Goal: Find specific page/section: Find specific page/section

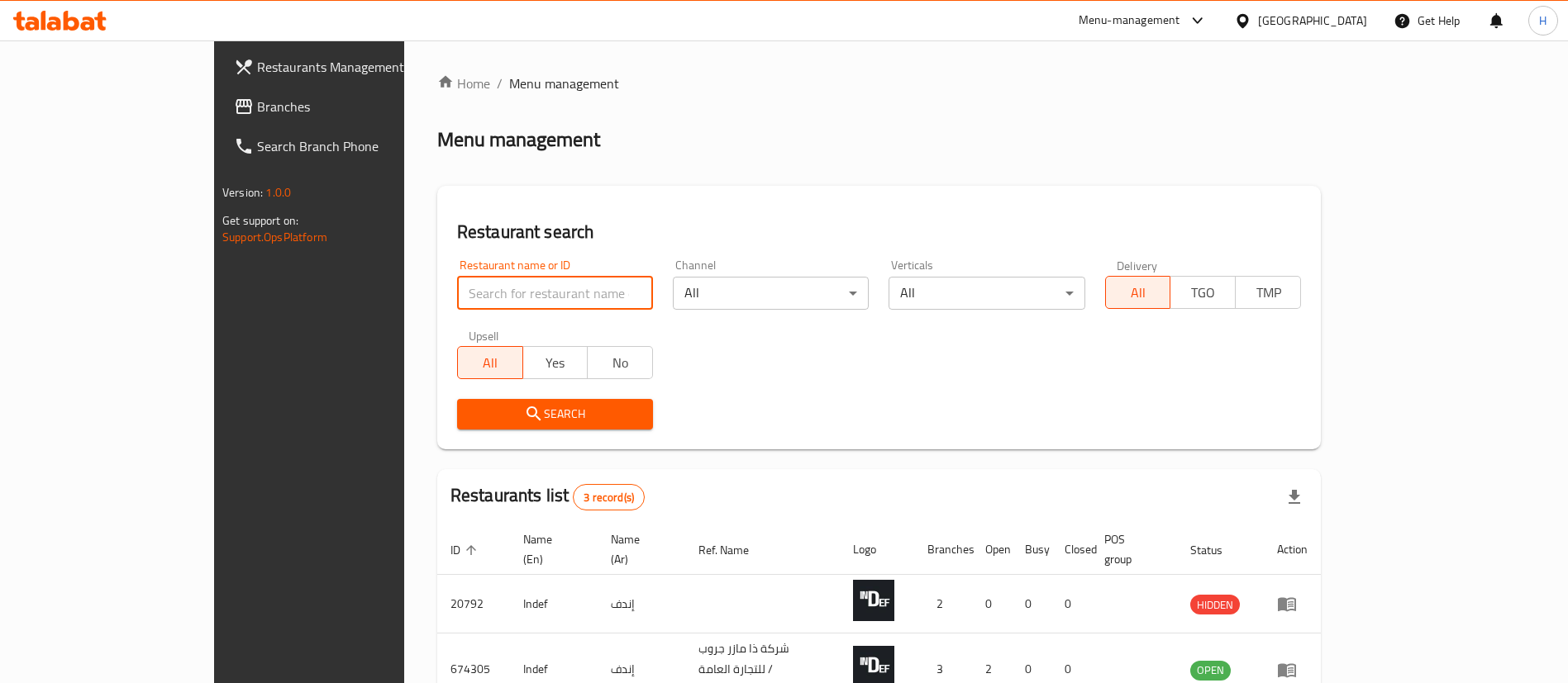
click at [531, 277] on input "search" at bounding box center [554, 294] width 196 height 33
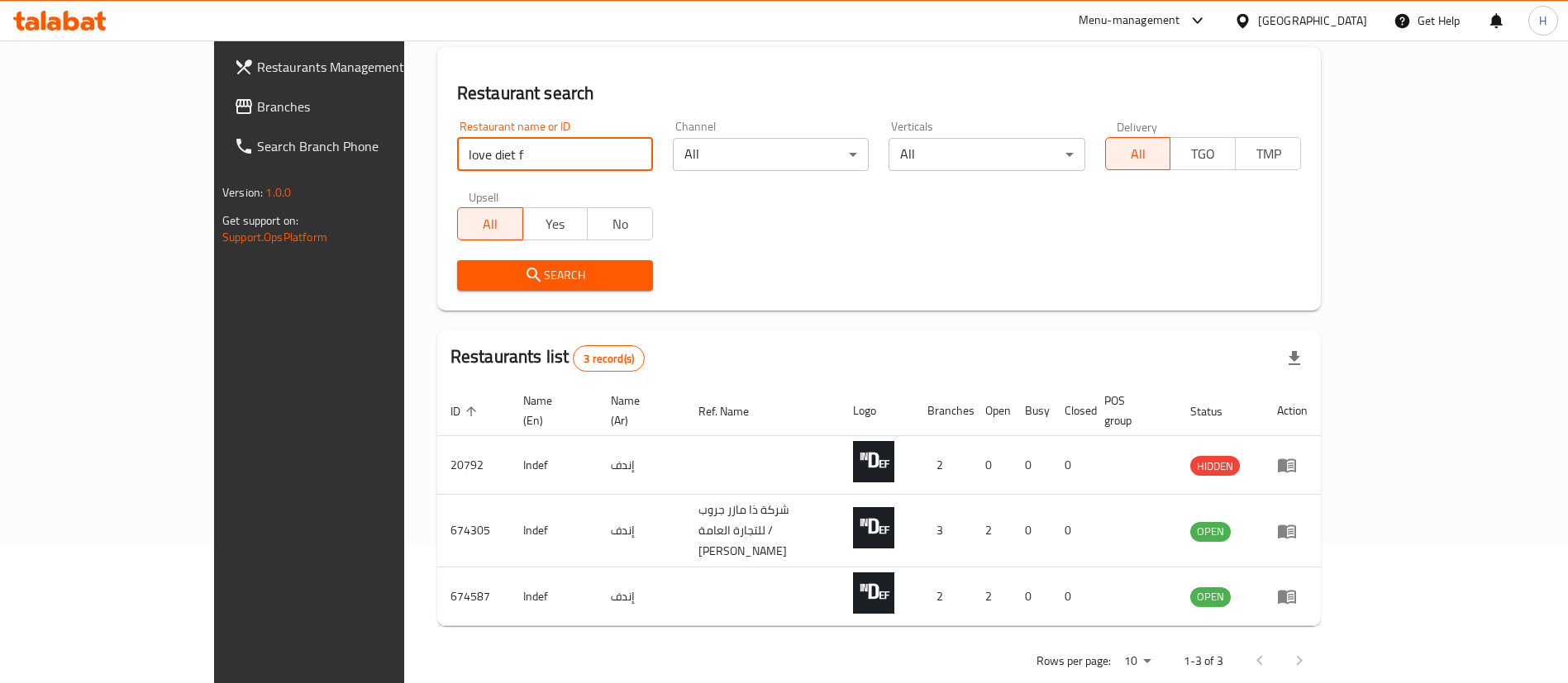
type input "love diet f"
click button "Search" at bounding box center [554, 275] width 196 height 31
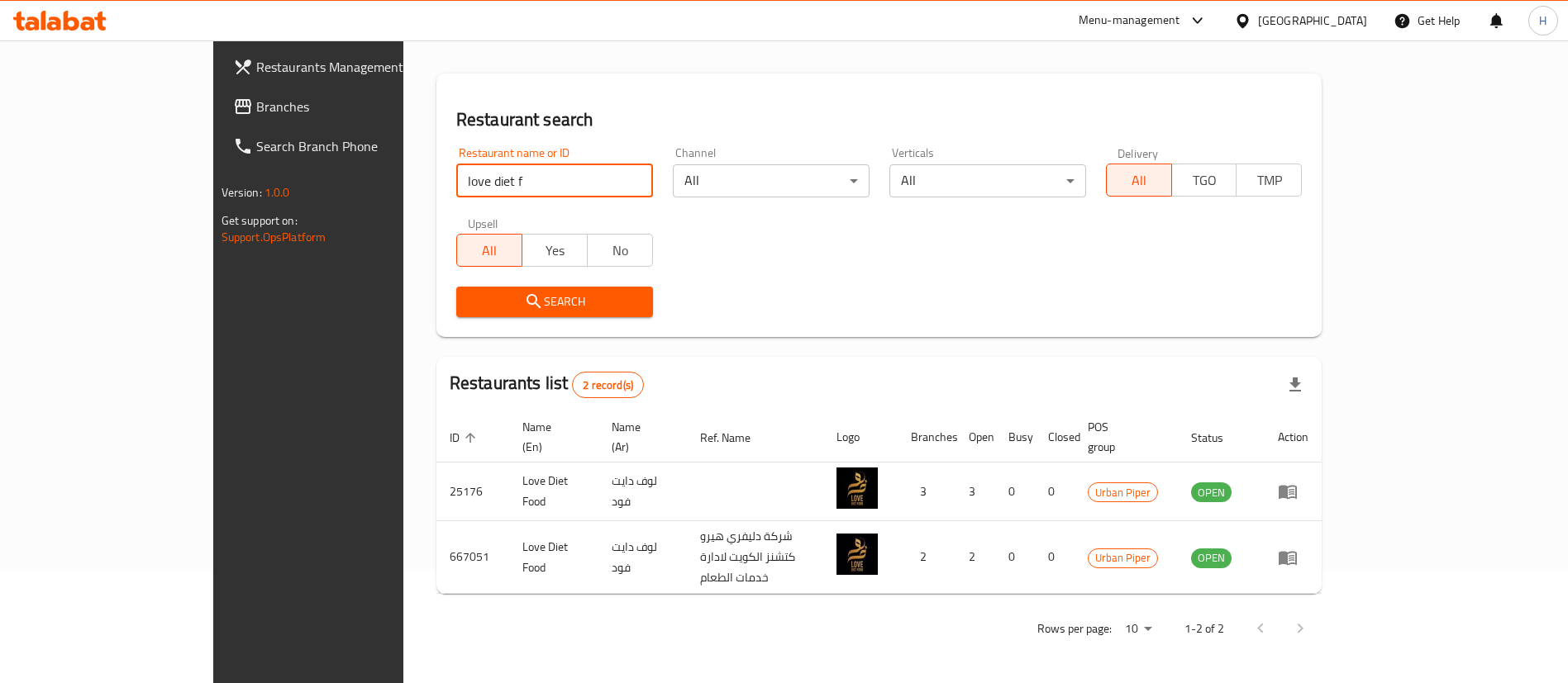
scroll to position [80, 0]
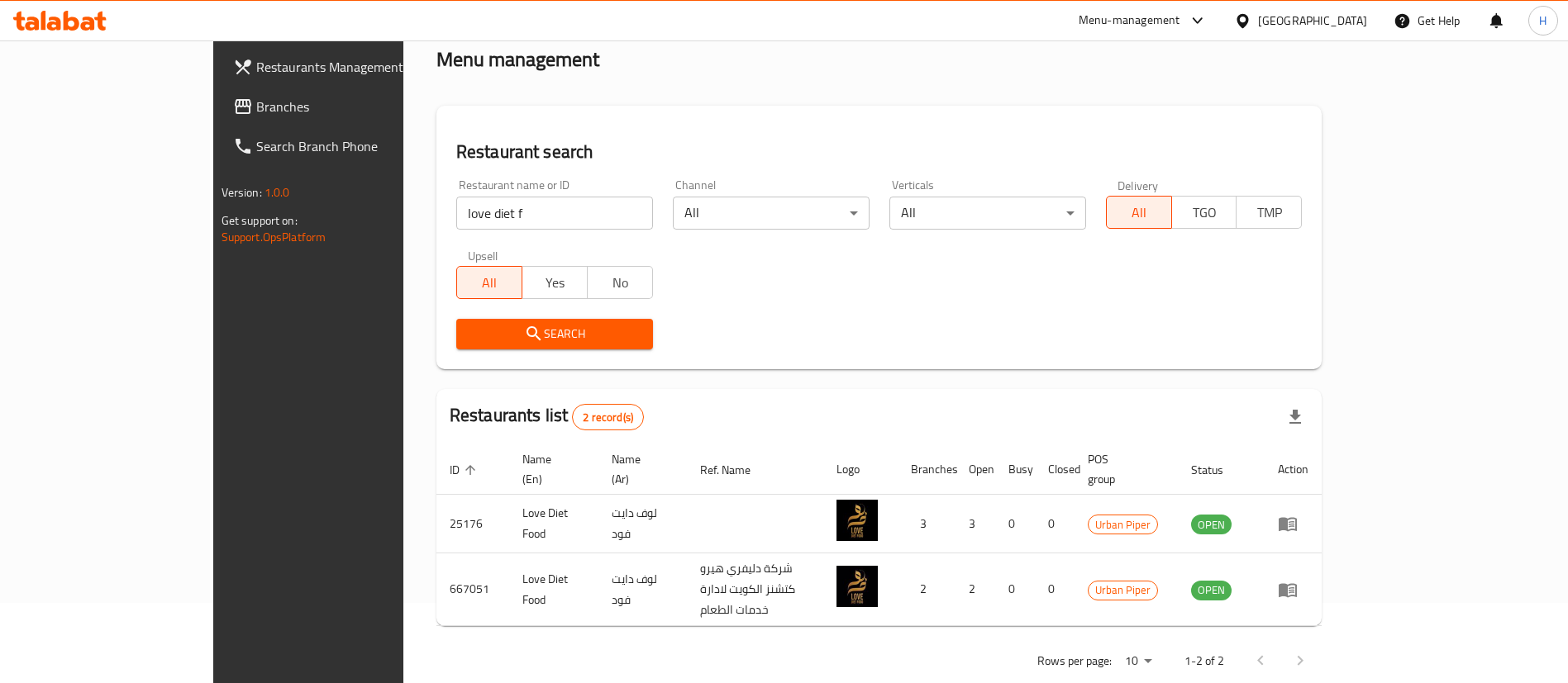
click at [1356, 519] on div "Home / Menu management Menu management Restaurant search Restaurant name or ID …" at bounding box center [880, 338] width 952 height 755
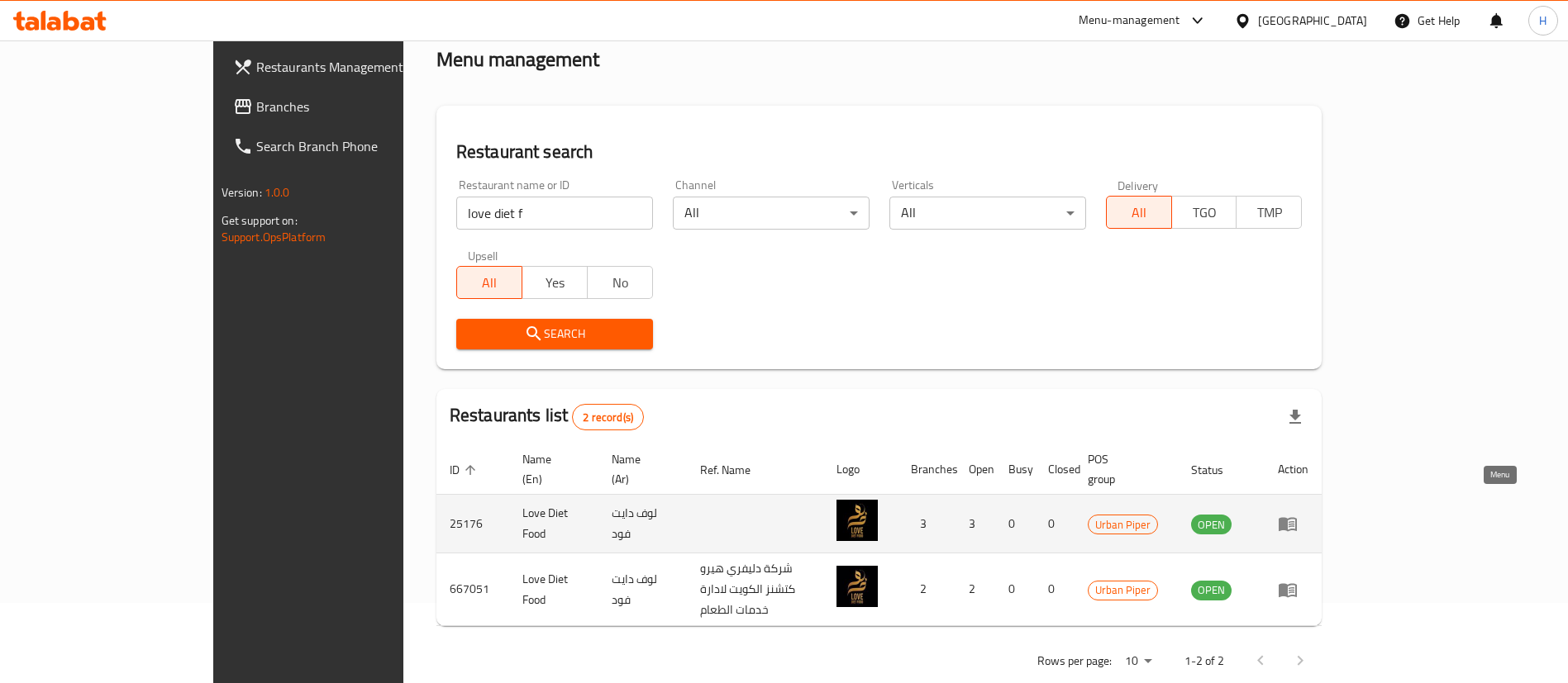
click at [1298, 514] on icon "enhanced table" at bounding box center [1287, 523] width 20 height 20
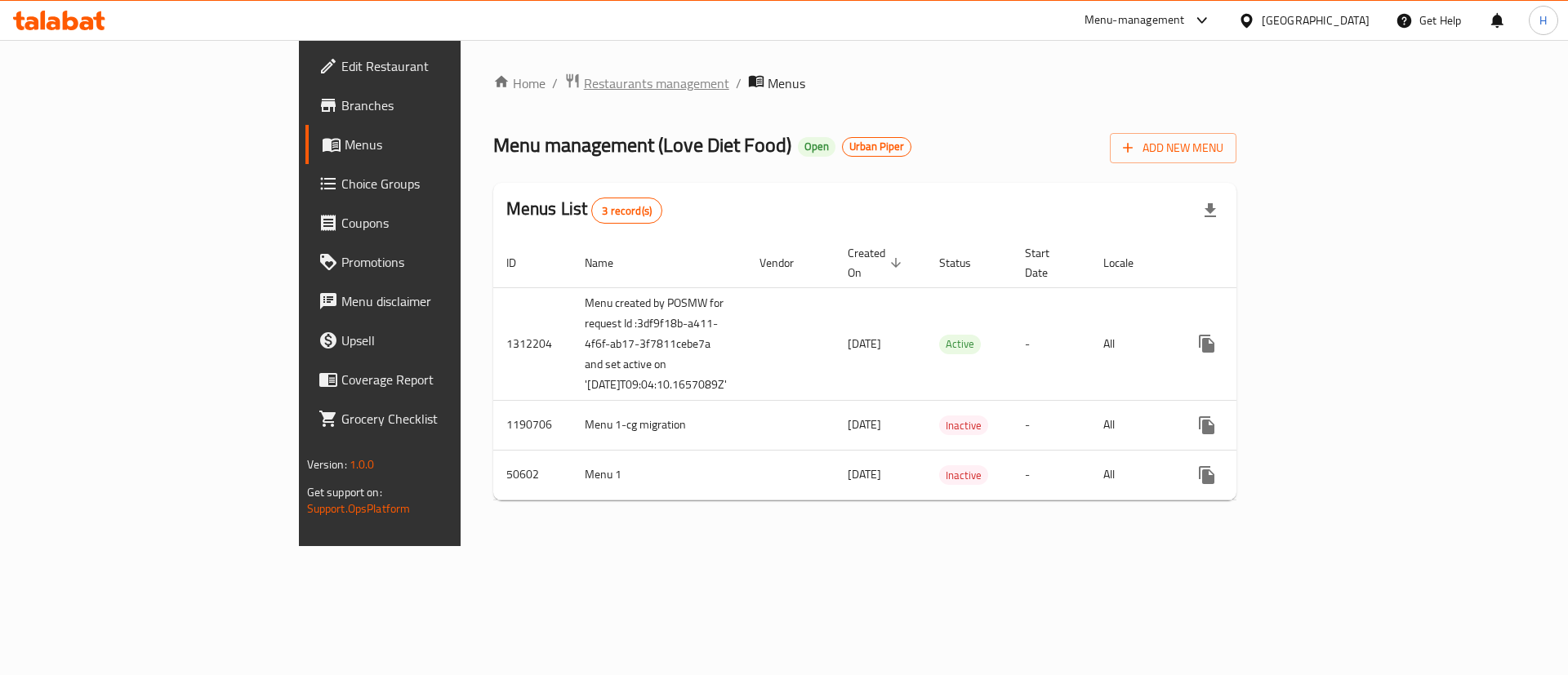
click at [584, 81] on span "Restaurants management" at bounding box center [657, 83] width 146 height 20
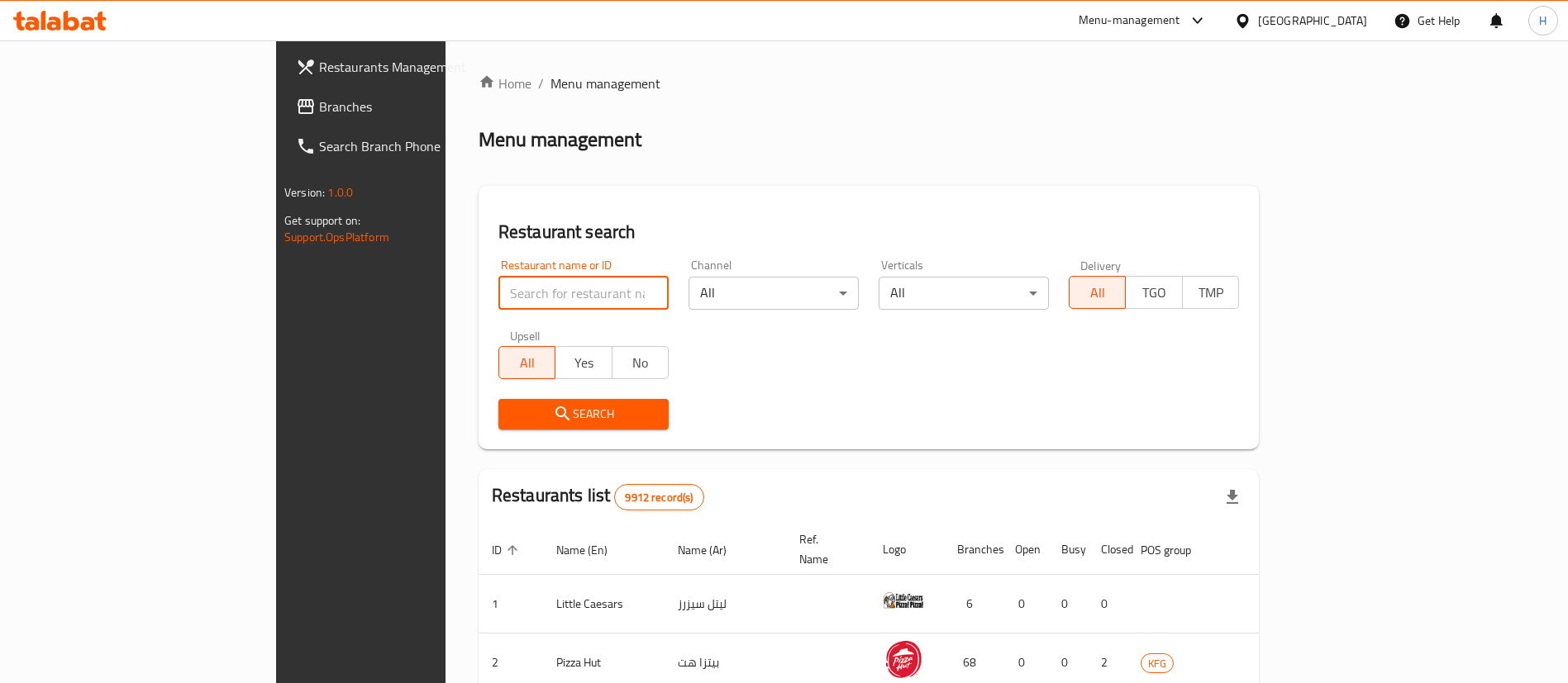
click at [524, 296] on input "search" at bounding box center [583, 294] width 170 height 33
type input "love die"
click button "Search" at bounding box center [583, 414] width 170 height 31
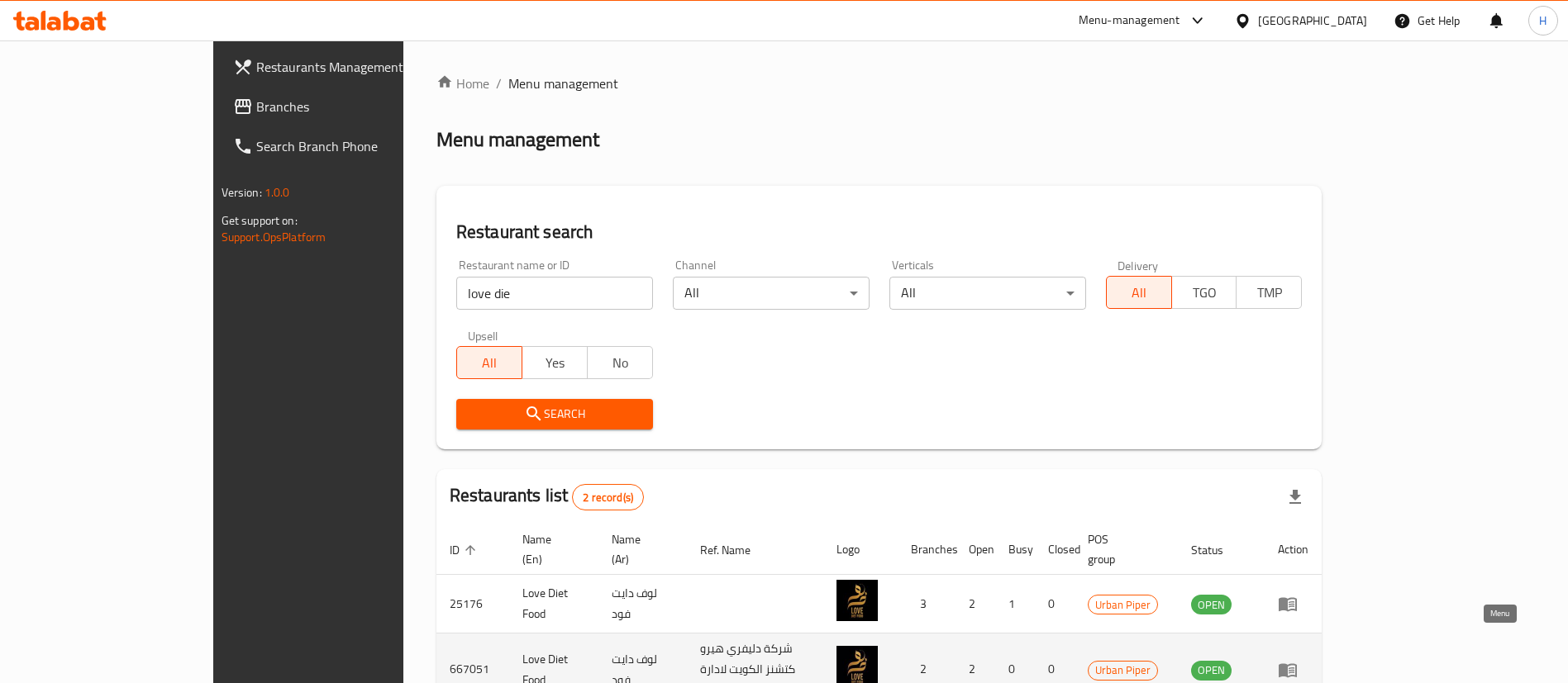
click at [1298, 660] on icon "enhanced table" at bounding box center [1287, 670] width 20 height 20
